Goal: Information Seeking & Learning: Learn about a topic

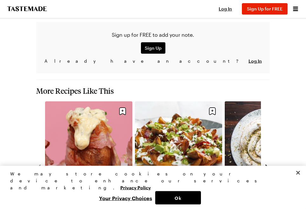
scroll to position [843, 0]
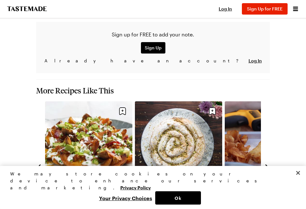
click at [179, 191] on link "Cannoli Cake" at bounding box center [178, 194] width 87 height 6
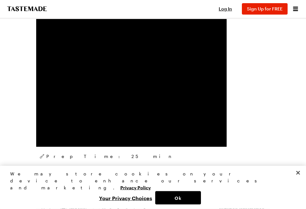
scroll to position [188, 0]
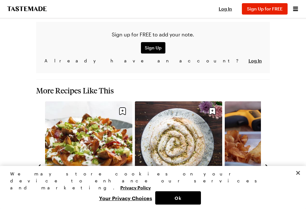
click at [183, 191] on link "Cannoli Cake" at bounding box center [178, 194] width 87 height 6
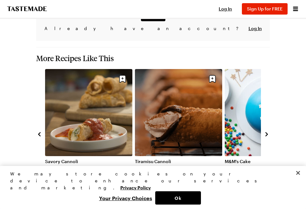
scroll to position [857, 0]
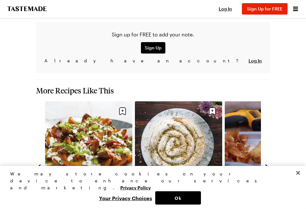
click at [181, 191] on link "Cannoli Cake" at bounding box center [178, 194] width 87 height 6
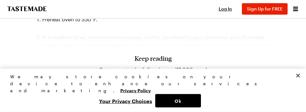
scroll to position [602, 0]
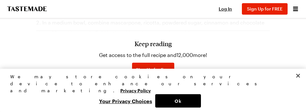
click at [158, 47] on h3 "Keep reading" at bounding box center [152, 44] width 37 height 8
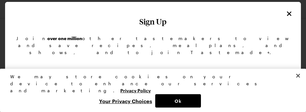
scroll to position [3, 0]
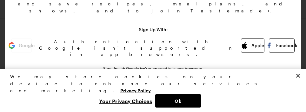
scroll to position [50, 0]
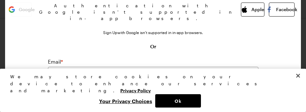
scroll to position [87, 0]
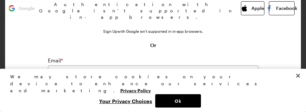
click at [184, 101] on button "Ok" at bounding box center [178, 100] width 46 height 13
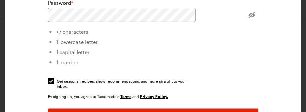
scroll to position [172, 0]
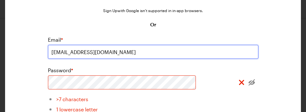
scroll to position [108, 0]
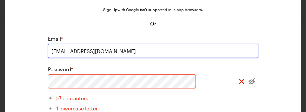
type input "[EMAIL_ADDRESS][DOMAIN_NAME]"
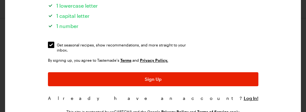
scroll to position [211, 0]
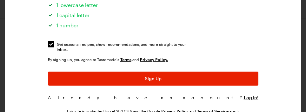
click at [152, 75] on span "Sign Up" at bounding box center [153, 78] width 17 height 6
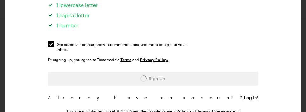
click at [151, 71] on div "Sign Up" at bounding box center [153, 78] width 210 height 14
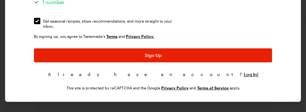
scroll to position [240, 0]
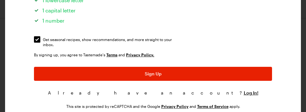
click at [243, 89] on span "Log In!" at bounding box center [250, 92] width 15 height 6
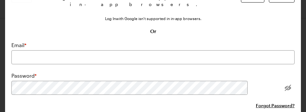
scroll to position [79, 0]
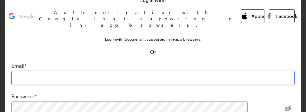
click at [48, 71] on input "email" at bounding box center [152, 78] width 283 height 14
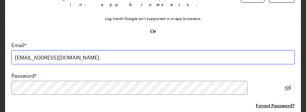
scroll to position [100, 0]
type input "[EMAIL_ADDRESS][DOMAIN_NAME]"
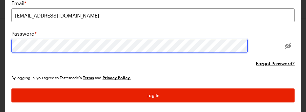
scroll to position [142, 0]
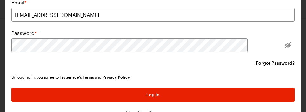
click at [157, 91] on span "Log In" at bounding box center [152, 94] width 13 height 6
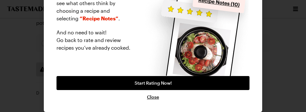
scroll to position [78, 0]
click at [156, 100] on span "Close" at bounding box center [153, 97] width 12 height 6
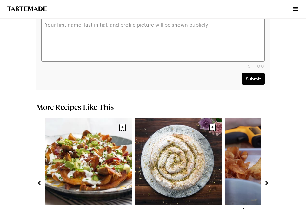
scroll to position [1031, 0]
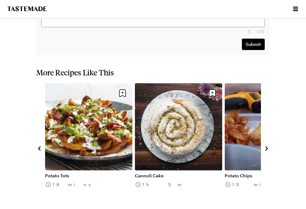
click at [188, 173] on link "Cannoli Cake" at bounding box center [178, 176] width 87 height 6
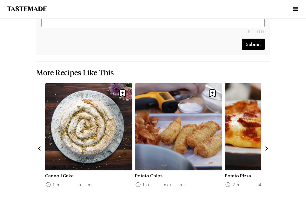
click at [155, 173] on link "Potato Chips" at bounding box center [178, 176] width 87 height 6
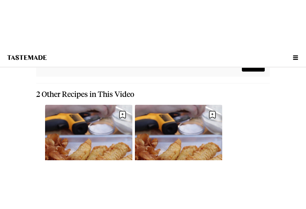
scroll to position [883, 0]
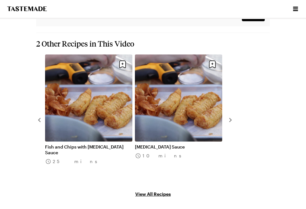
click at [230, 103] on div "Fish and Chips with [MEDICAL_DATA] Sauce 25 mins [MEDICAL_DATA] Sauce 10 mins" at bounding box center [152, 120] width 233 height 130
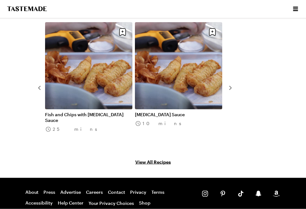
scroll to position [926, 0]
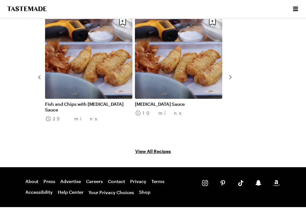
click at [154, 101] on link "[MEDICAL_DATA] Sauce" at bounding box center [178, 104] width 87 height 6
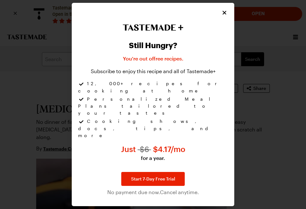
click at [227, 16] on icon "Close" at bounding box center [224, 13] width 6 height 6
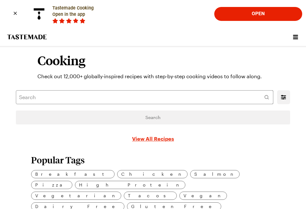
click at [160, 139] on link "View All Recipes" at bounding box center [153, 139] width 42 height 8
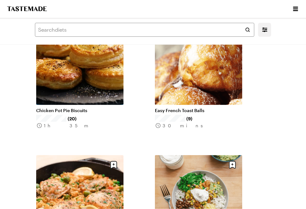
scroll to position [100, 0]
click at [199, 111] on link "Easy French Toast Balls" at bounding box center [198, 110] width 87 height 6
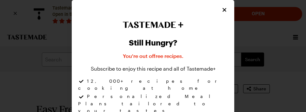
type textarea "x"
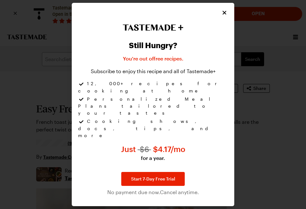
click at [226, 16] on icon "Close" at bounding box center [224, 13] width 6 height 6
